Goal: Browse casually

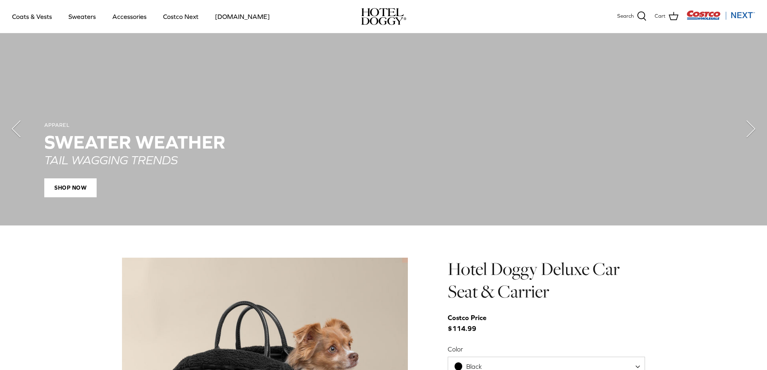
scroll to position [644, 0]
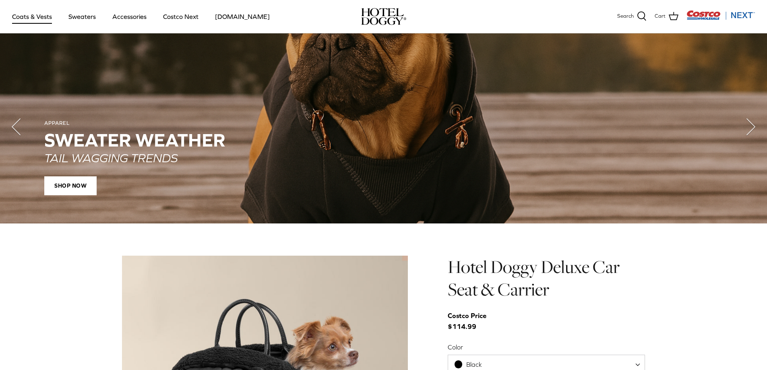
click at [32, 14] on link "Coats & Vests" at bounding box center [32, 16] width 54 height 27
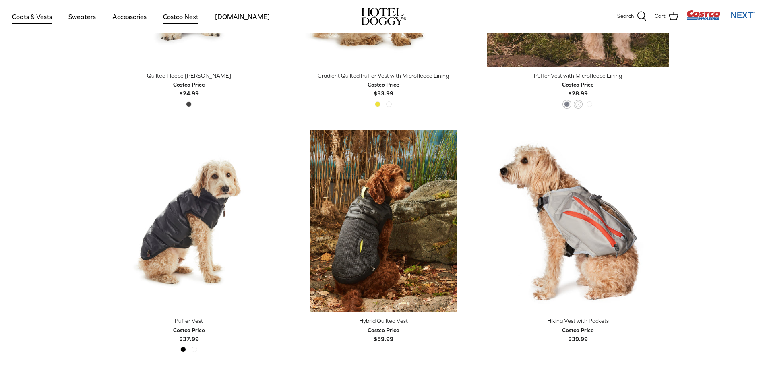
scroll to position [1328, 0]
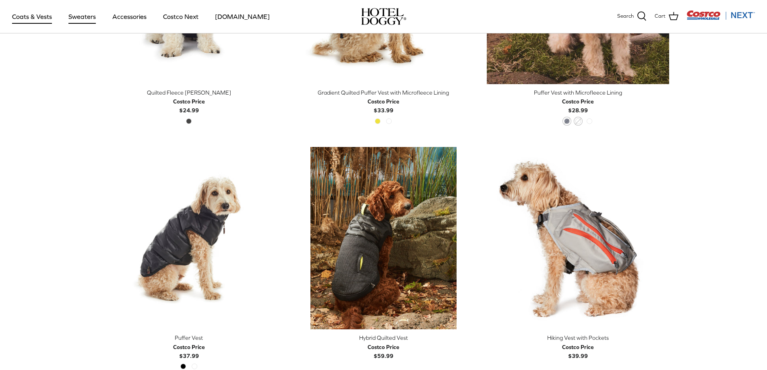
click at [99, 17] on link "Sweaters" at bounding box center [82, 16] width 42 height 27
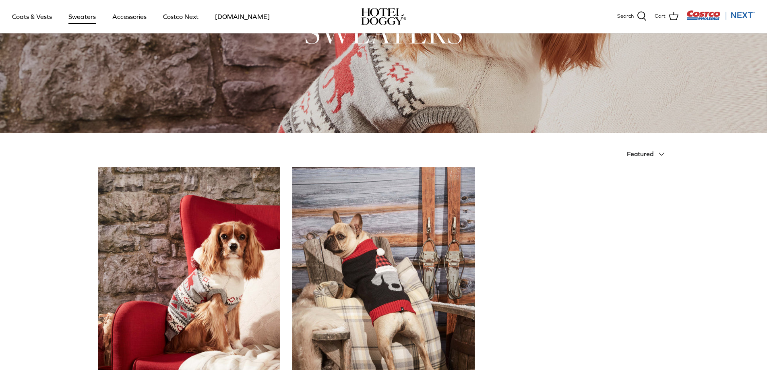
scroll to position [282, 0]
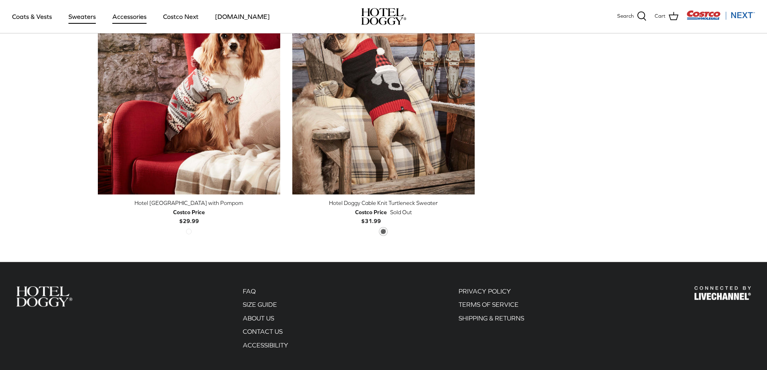
click at [132, 15] on link "Accessories" at bounding box center [129, 16] width 49 height 27
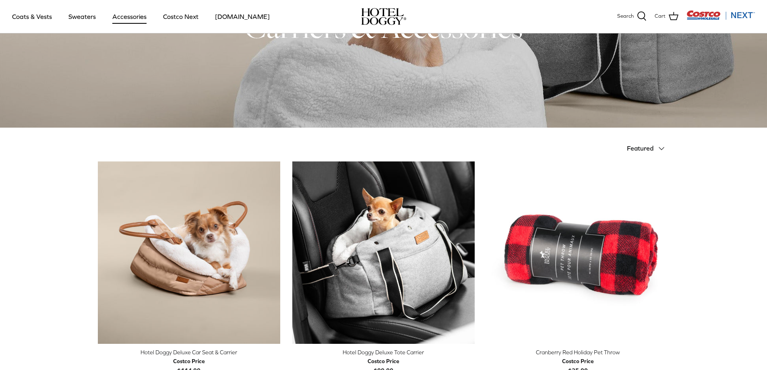
scroll to position [81, 0]
